Goal: Transaction & Acquisition: Subscribe to service/newsletter

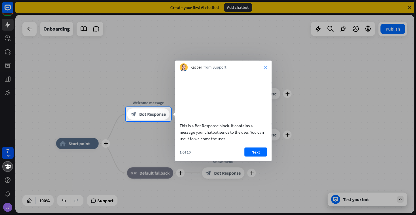
click at [266, 68] on icon "close" at bounding box center [265, 67] width 3 height 3
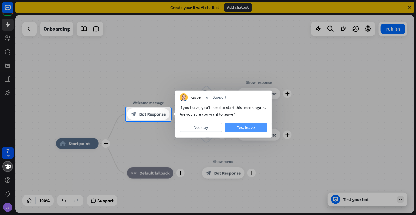
click at [230, 128] on button "Yes, leave" at bounding box center [246, 127] width 42 height 9
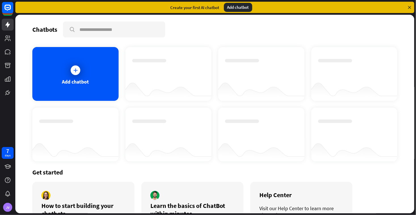
click at [409, 9] on icon at bounding box center [409, 7] width 5 height 5
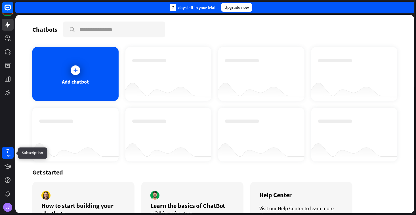
click at [8, 156] on div "days" at bounding box center [8, 156] width 6 height 4
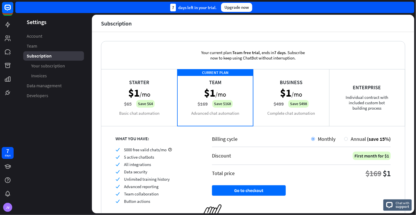
click at [143, 100] on div "Starter $1 /mo $65 Save $64 Basic chat automation" at bounding box center [139, 97] width 76 height 57
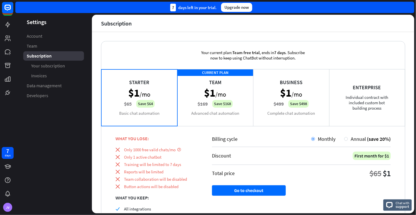
click at [248, 107] on div "CURRENT PLAN Team $1 /mo $169 Save $168 Advanced chat automation" at bounding box center [215, 97] width 76 height 57
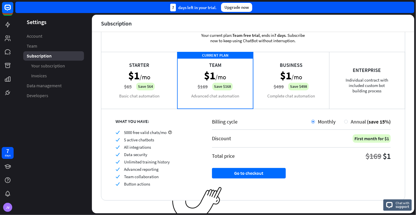
scroll to position [24, 0]
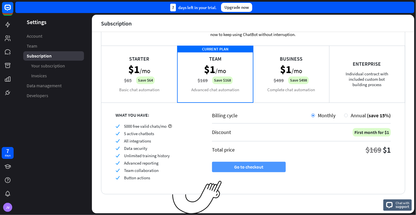
click at [254, 168] on button "Go to checkout" at bounding box center [249, 167] width 74 height 10
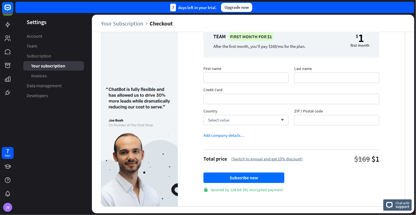
scroll to position [34, 0]
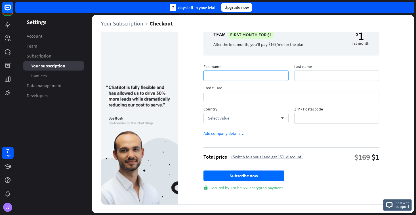
click at [229, 75] on input "First name" at bounding box center [245, 76] width 85 height 10
type input "******"
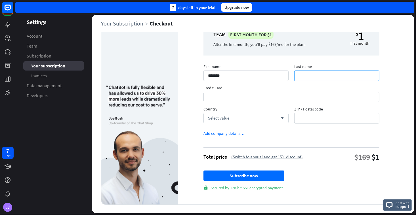
click at [318, 72] on input "Last name" at bounding box center [336, 76] width 85 height 10
type input "********"
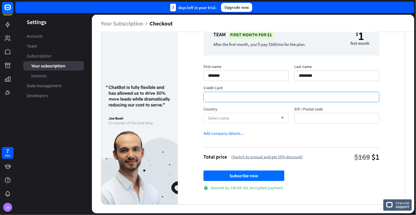
click at [279, 117] on icon "arrow_down" at bounding box center [281, 118] width 6 height 3
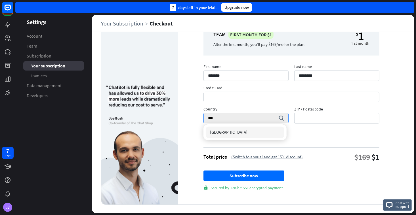
type input "***"
click at [218, 132] on span "[GEOGRAPHIC_DATA]" at bounding box center [229, 132] width 38 height 5
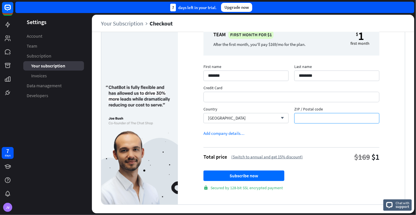
click at [307, 120] on input "ZIP / Postal code" at bounding box center [336, 118] width 85 height 10
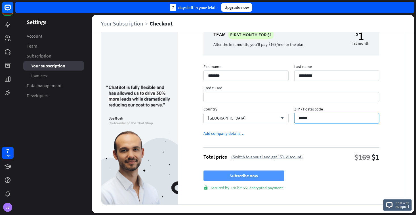
type input "*****"
click at [274, 174] on button "Subscribe now" at bounding box center [243, 176] width 81 height 10
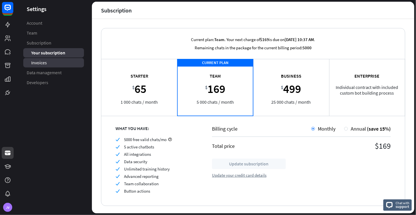
click at [39, 64] on span "Invoices" at bounding box center [39, 63] width 16 height 6
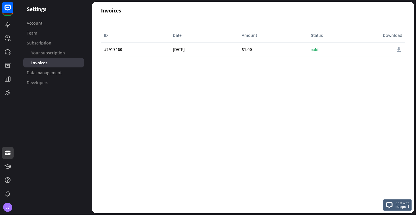
click at [153, 125] on div "ID Date Amount Status Download ID: #2917460 Date: [DATE] Amount: $1.00 Status: …" at bounding box center [253, 116] width 322 height 195
click at [39, 85] on span "Developers" at bounding box center [38, 83] width 22 height 6
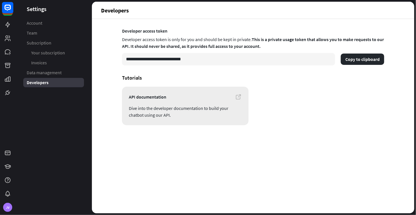
click at [237, 98] on icon at bounding box center [238, 97] width 7 height 7
click at [10, 26] on icon at bounding box center [7, 24] width 7 height 7
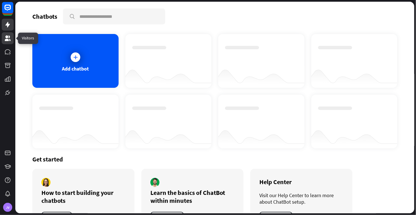
click at [5, 35] on icon at bounding box center [7, 38] width 7 height 7
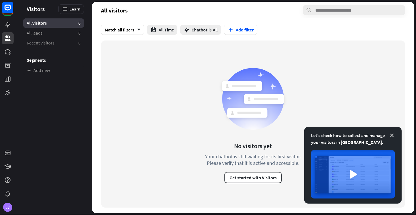
click at [392, 137] on icon at bounding box center [392, 136] width 6 height 6
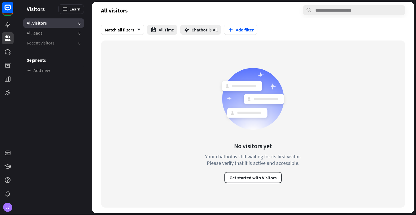
click at [334, 36] on div "Match all filters arrow_down All Time Chatbot is All Add filter" at bounding box center [253, 30] width 322 height 22
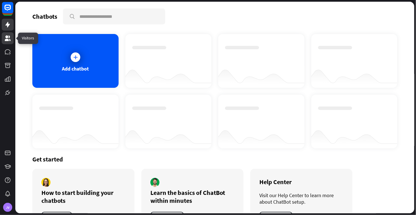
click at [8, 40] on icon at bounding box center [8, 38] width 6 height 6
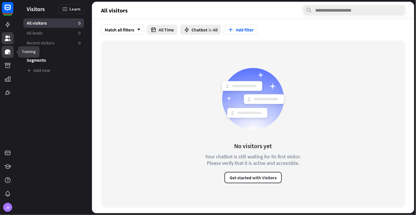
click at [5, 56] on link at bounding box center [8, 52] width 12 height 12
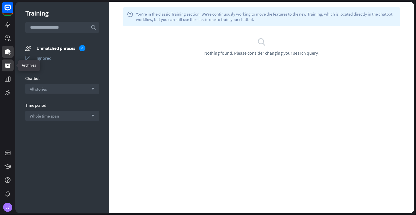
click at [8, 67] on icon at bounding box center [8, 65] width 6 height 5
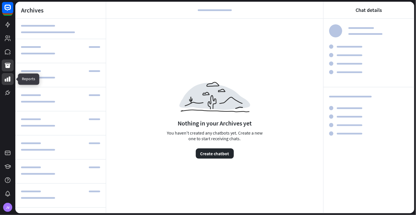
click at [8, 81] on icon at bounding box center [7, 79] width 7 height 7
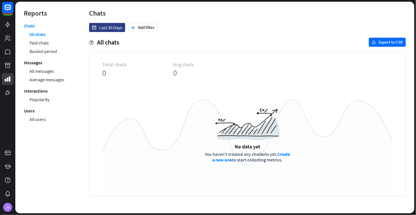
click at [5, 31] on div at bounding box center [7, 49] width 15 height 99
click at [7, 29] on link at bounding box center [8, 25] width 12 height 12
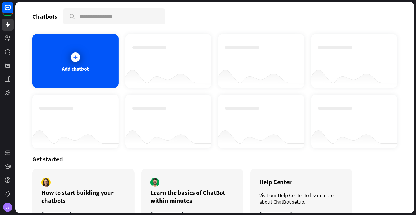
click at [177, 12] on div "Chatbots search" at bounding box center [214, 17] width 365 height 16
click at [185, 17] on div "Chatbots search" at bounding box center [214, 17] width 365 height 16
